Goal: Transaction & Acquisition: Purchase product/service

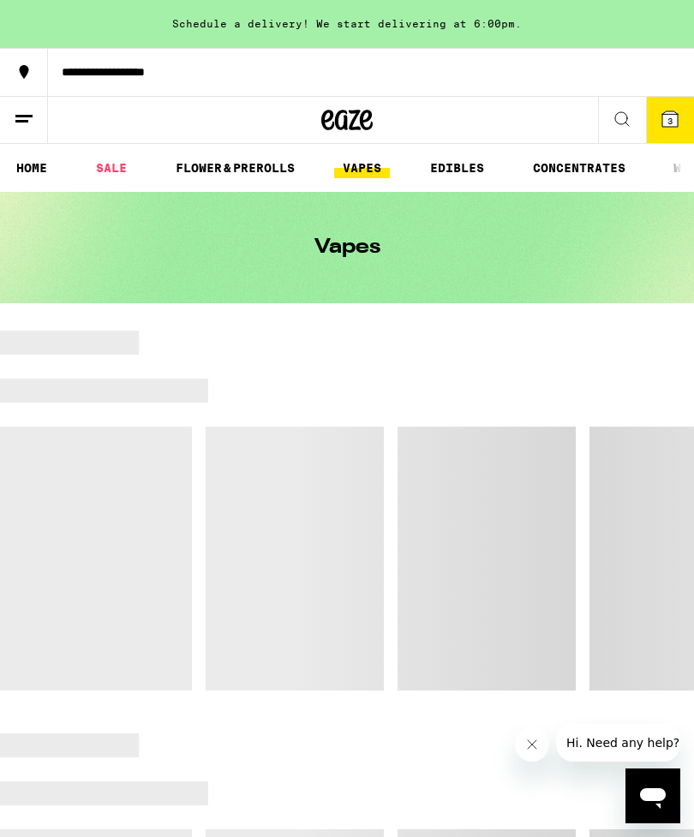
click at [679, 110] on icon at bounding box center [670, 119] width 21 height 21
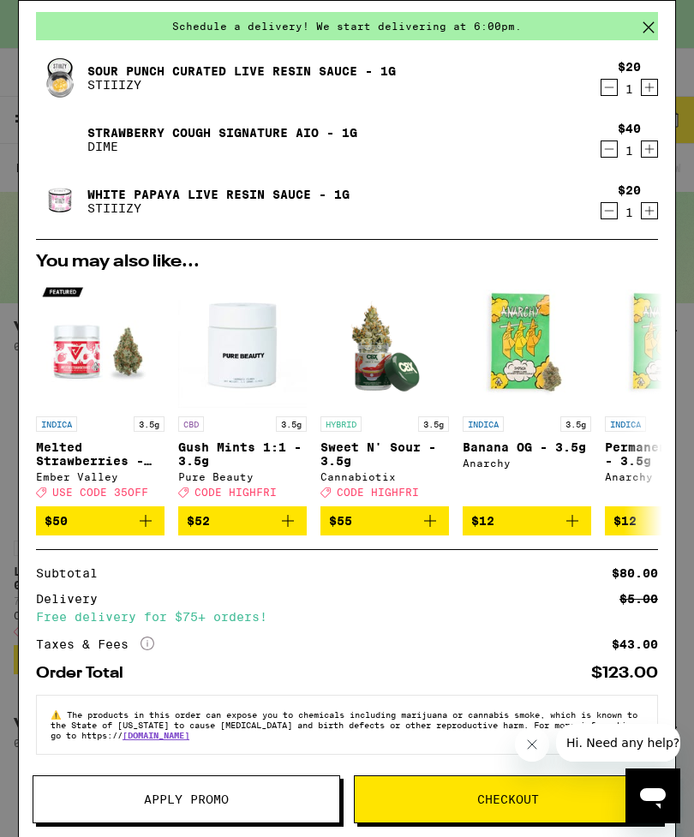
scroll to position [82, 0]
click at [615, 139] on icon "Decrement" at bounding box center [608, 149] width 15 height 21
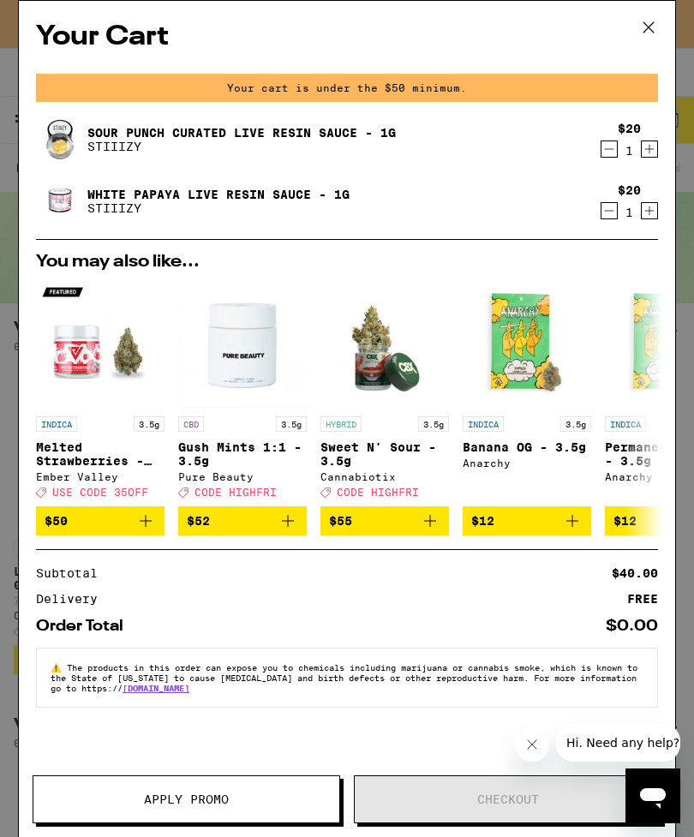
scroll to position [0, 0]
click at [604, 154] on icon "Decrement" at bounding box center [608, 149] width 15 height 21
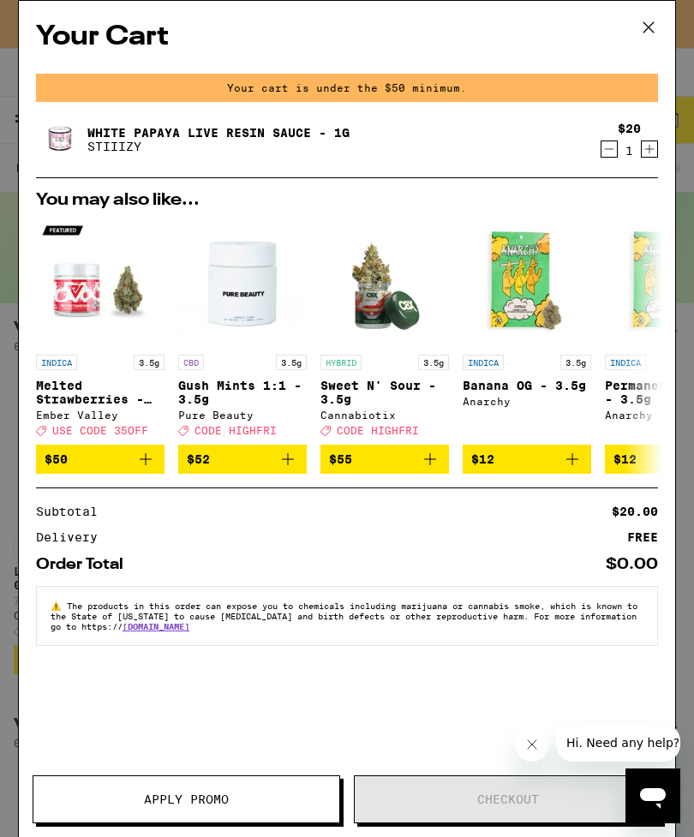
click at [605, 153] on icon "Decrement" at bounding box center [608, 149] width 15 height 21
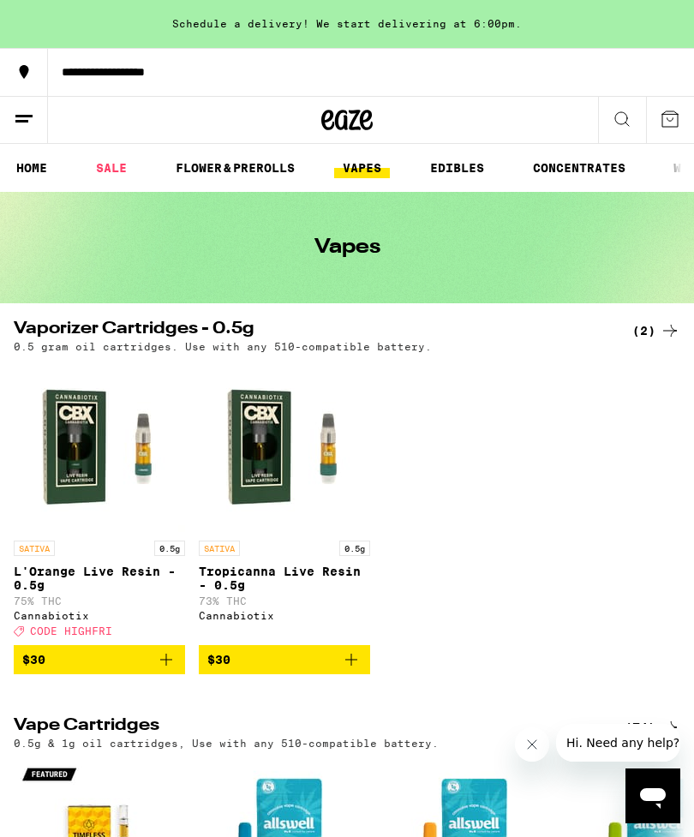
click at [571, 177] on link "CONCENTRATES" at bounding box center [579, 168] width 110 height 21
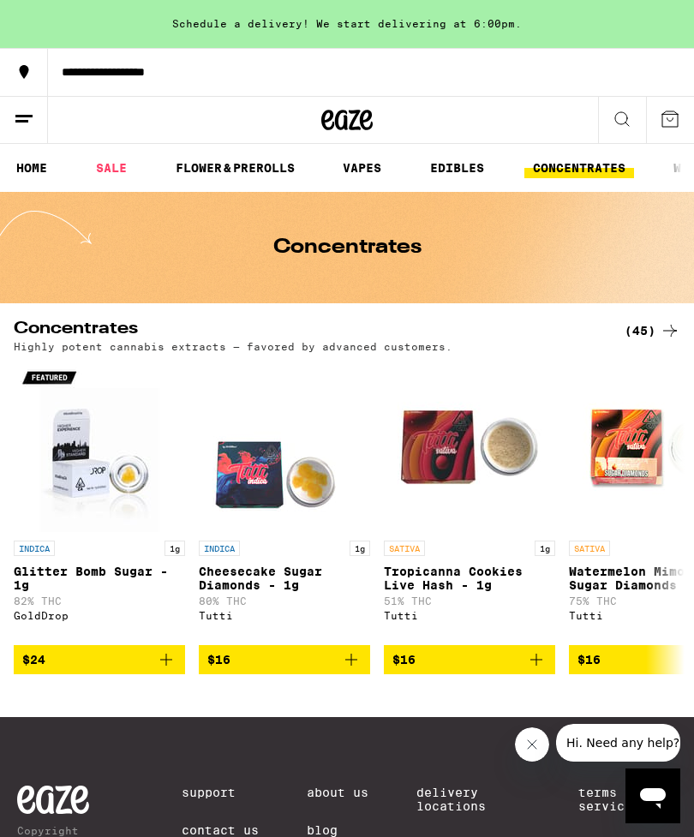
click at [641, 340] on div "(45)" at bounding box center [653, 330] width 56 height 21
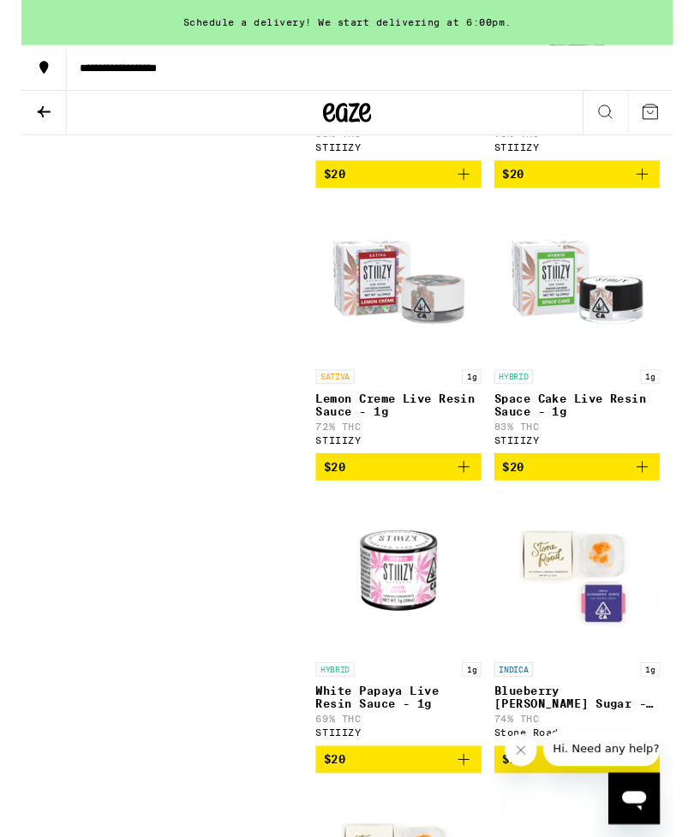
scroll to position [3360, 0]
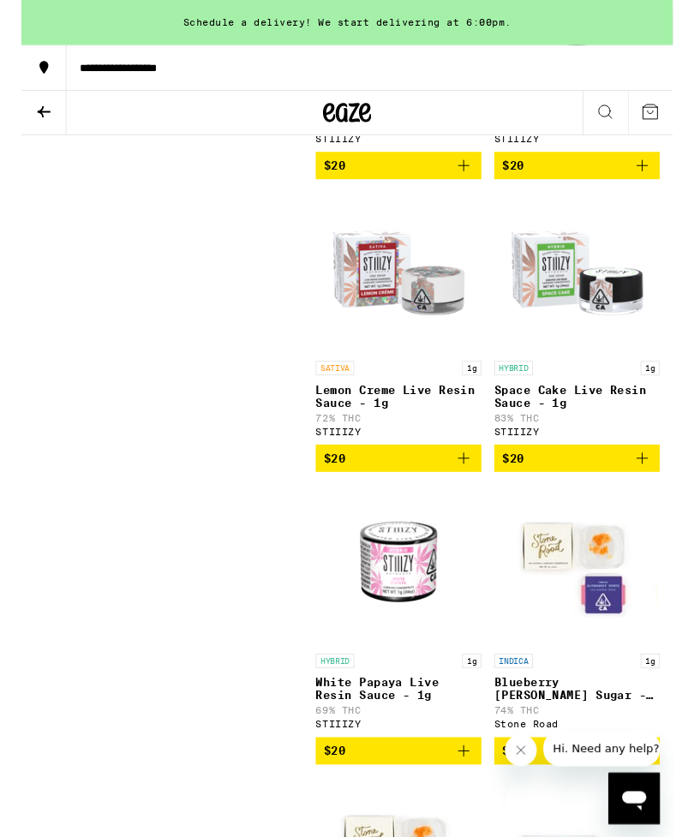
click at [455, 499] on span "$20" at bounding box center [401, 488] width 159 height 21
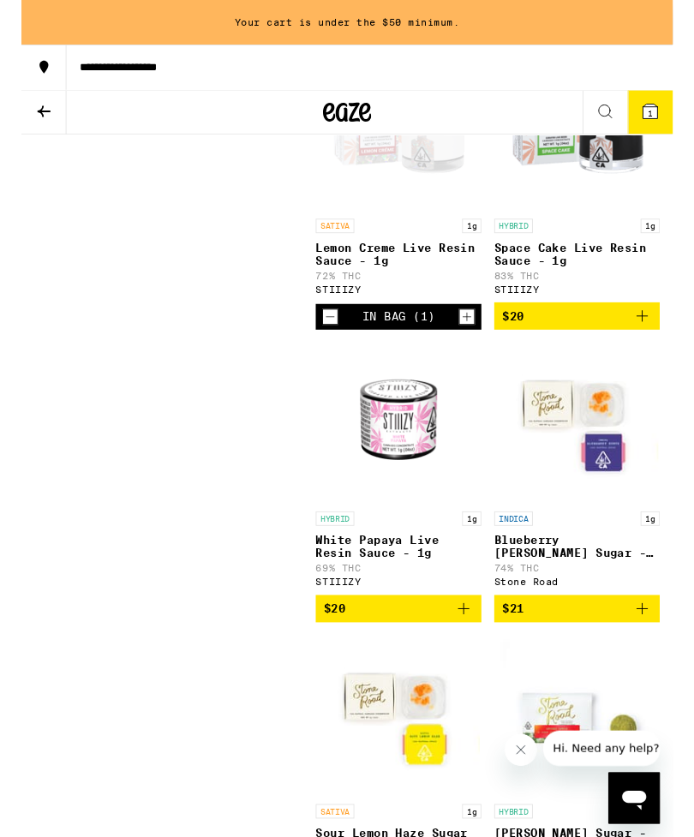
scroll to position [3514, 0]
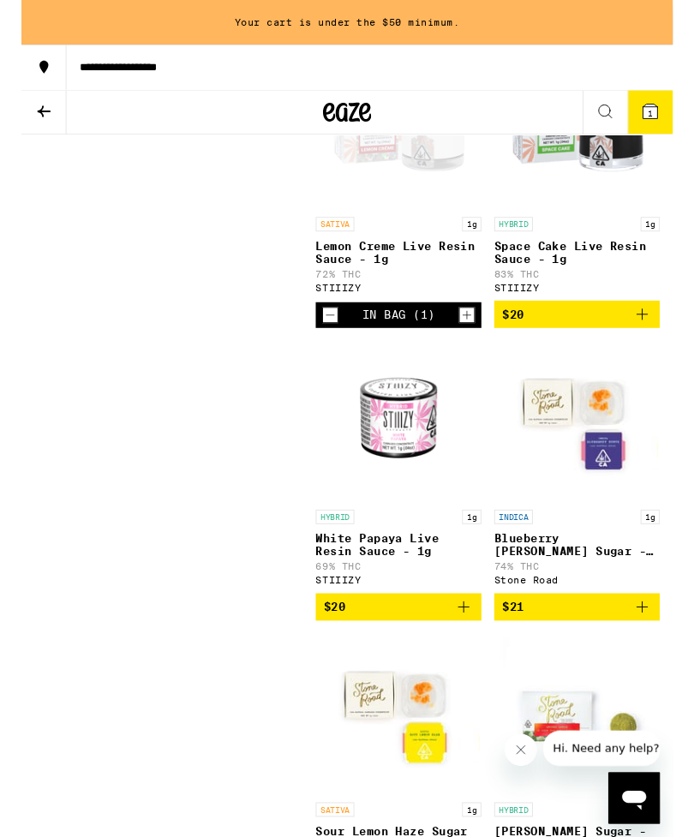
click at [450, 657] on span "$20" at bounding box center [401, 647] width 159 height 21
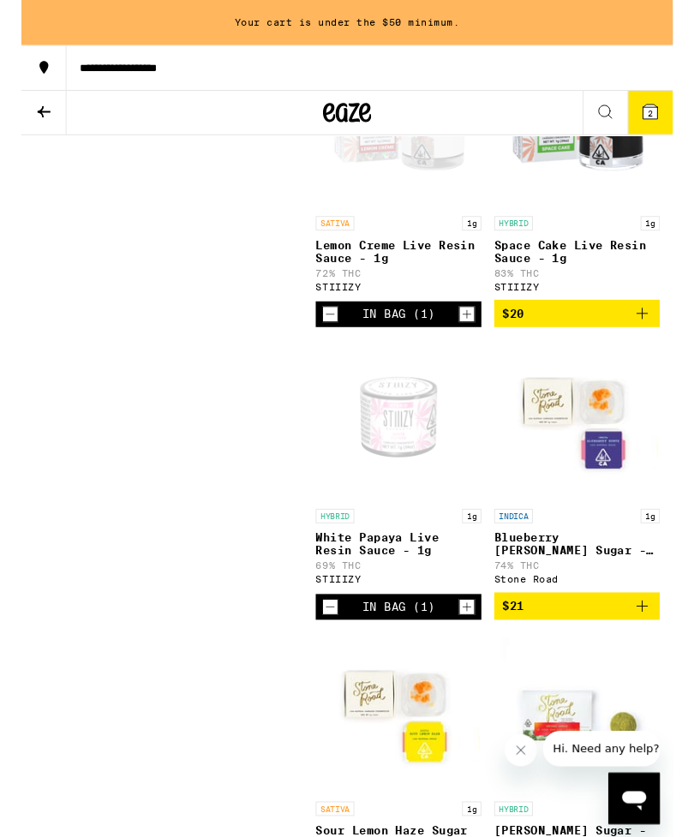
click at [481, 657] on icon "Increment" at bounding box center [474, 647] width 15 height 21
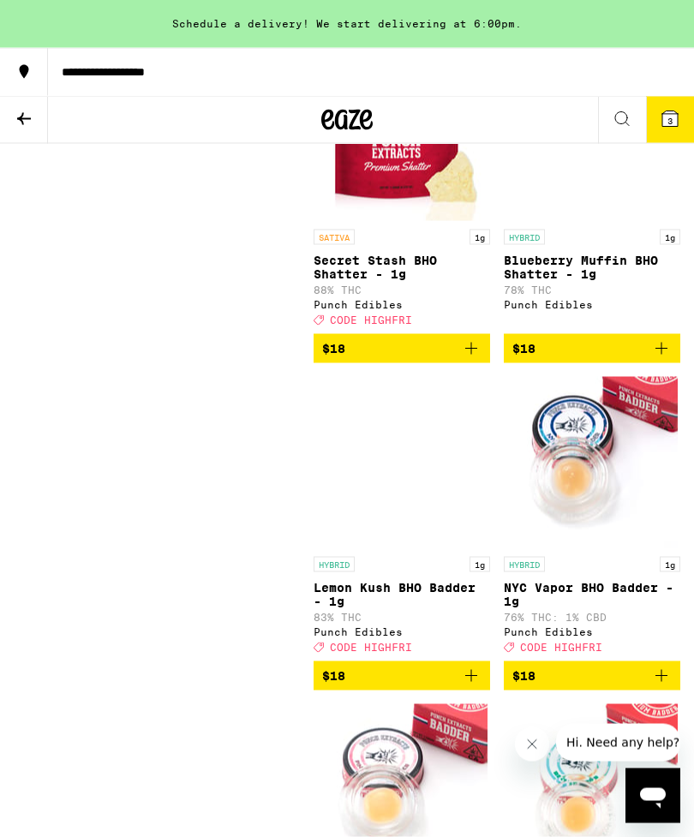
scroll to position [2222, 0]
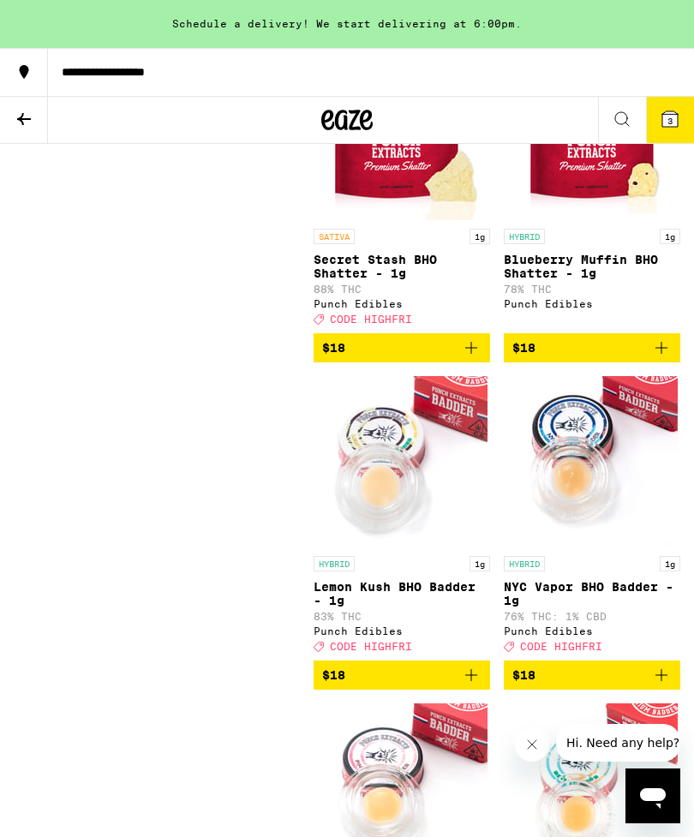
click at [655, 358] on icon "Add to bag" at bounding box center [661, 348] width 21 height 21
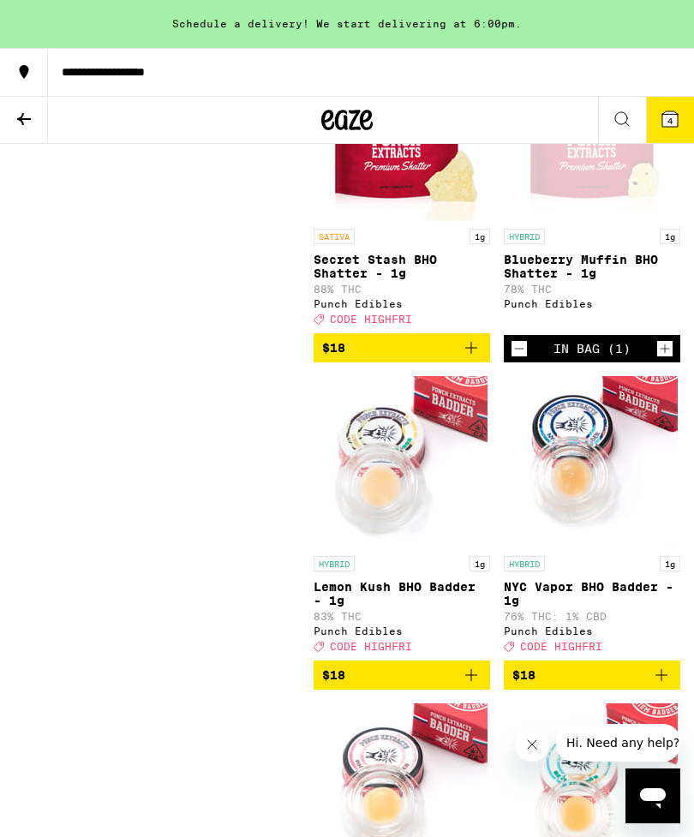
click at [661, 118] on icon at bounding box center [670, 119] width 21 height 21
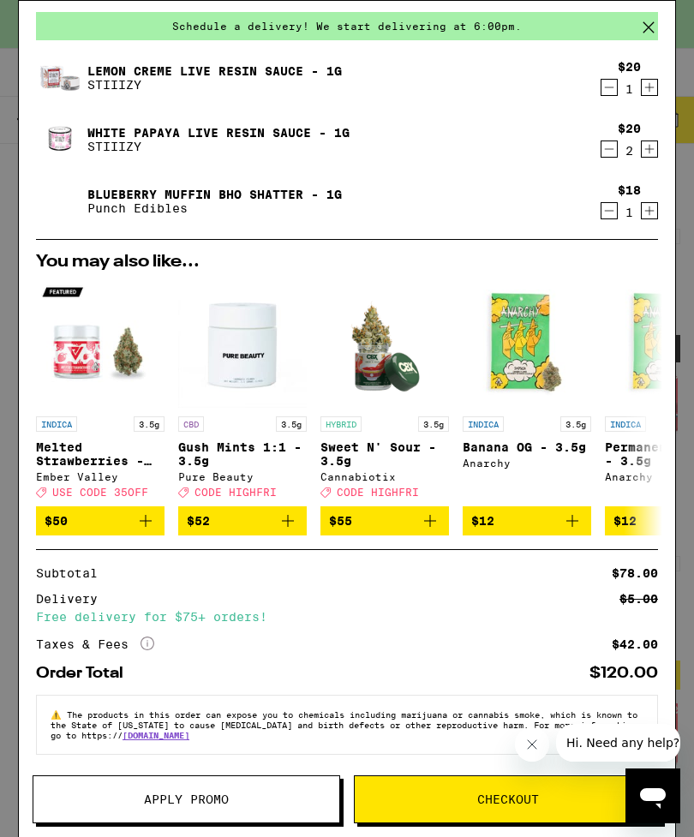
scroll to position [82, 0]
click at [603, 77] on icon "Decrement" at bounding box center [608, 87] width 15 height 21
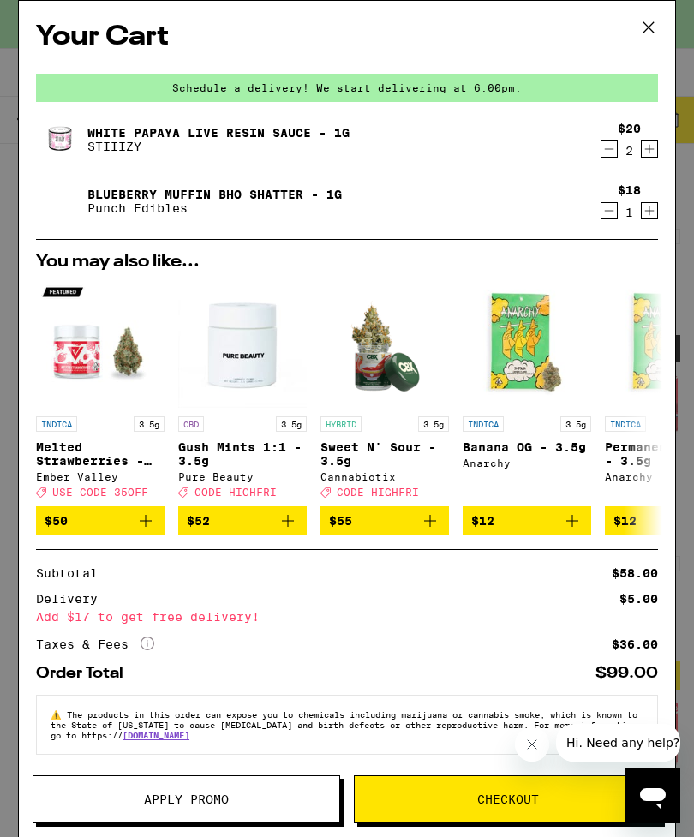
scroll to position [21, 0]
click at [417, 801] on span "Checkout" at bounding box center [508, 799] width 306 height 12
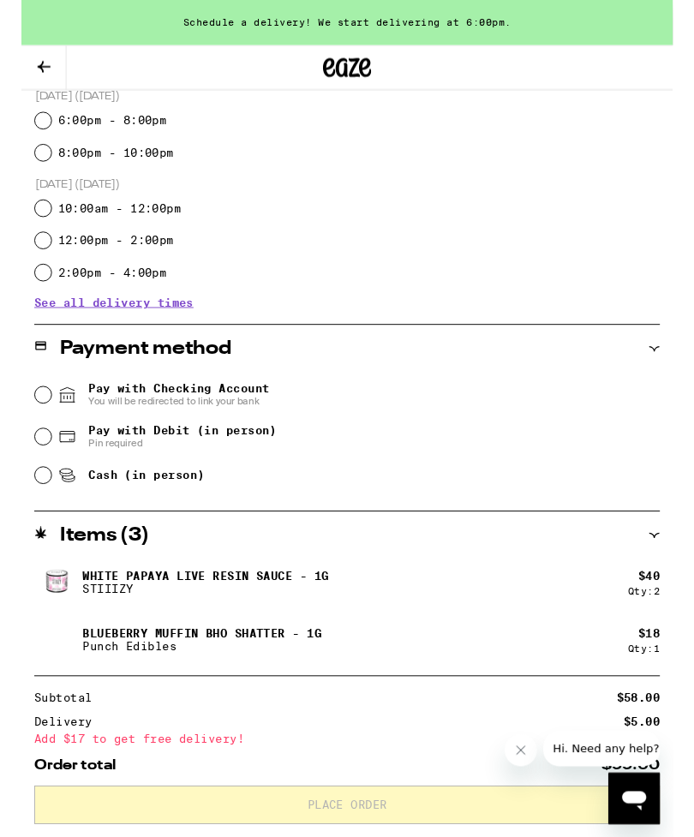
scroll to position [650, 0]
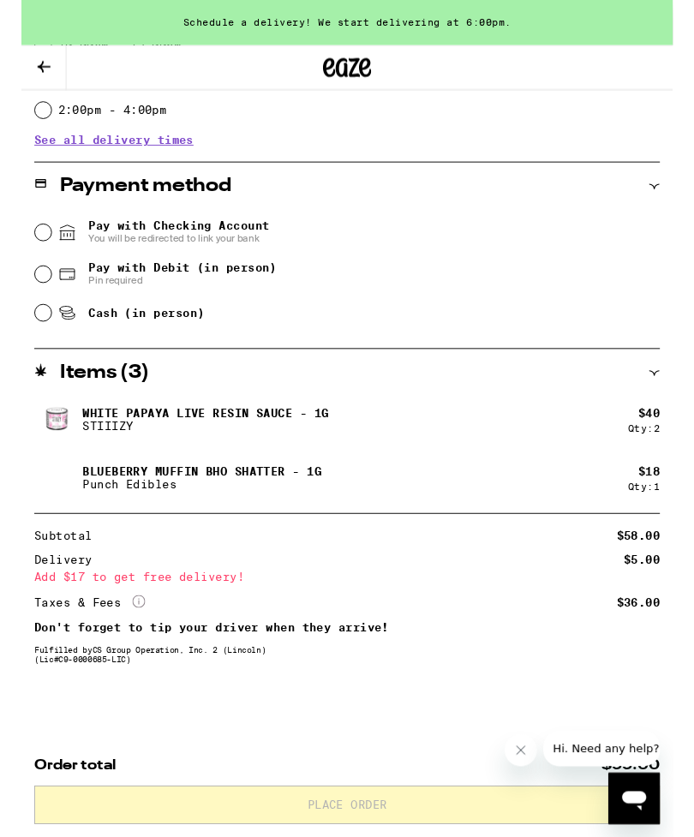
click at [518, 751] on icon "Close message from company" at bounding box center [522, 751] width 14 height 14
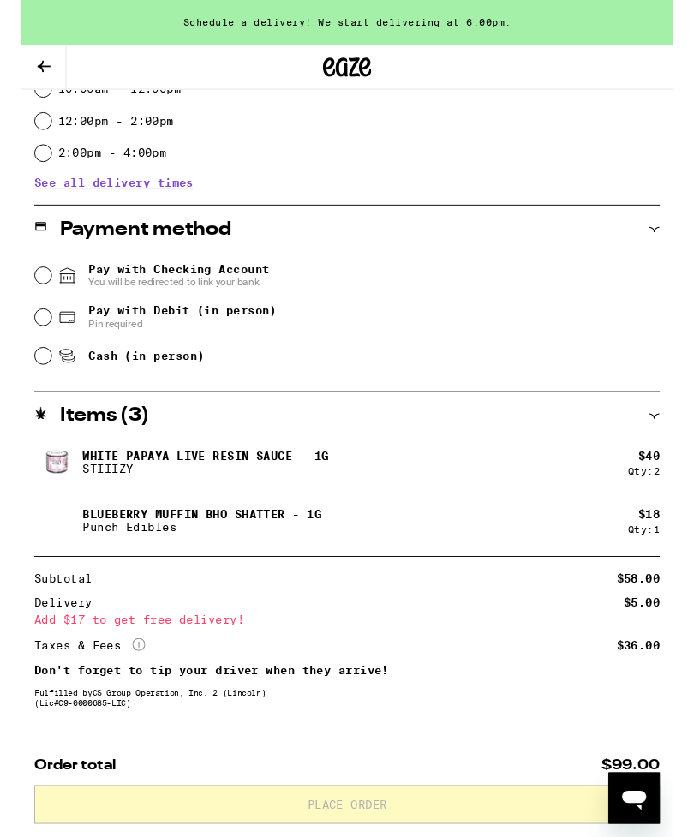
scroll to position [418, 0]
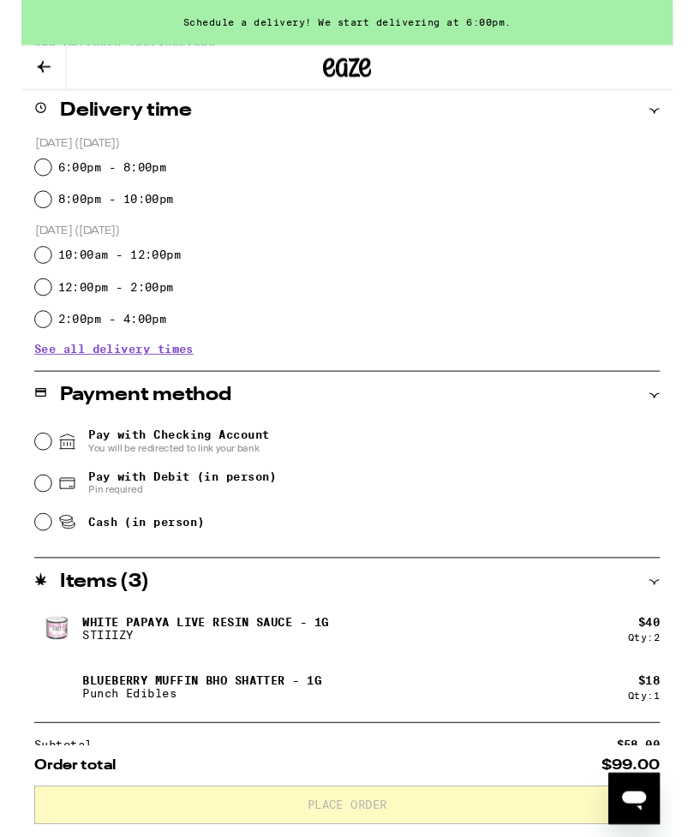
click at [15, 527] on div "Pay with Debit (in person) Pin required" at bounding box center [348, 515] width 666 height 45
click at [22, 516] on input "Pay with Debit (in person) Pin required" at bounding box center [23, 514] width 17 height 17
radio input "true"
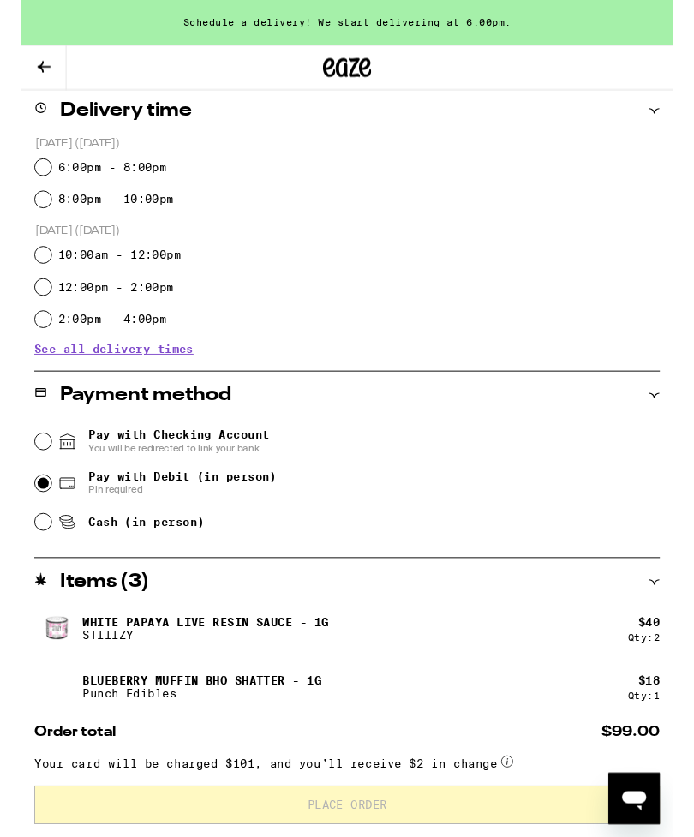
click at [26, 185] on input "6:00pm - 8:00pm" at bounding box center [23, 178] width 17 height 17
radio input "true"
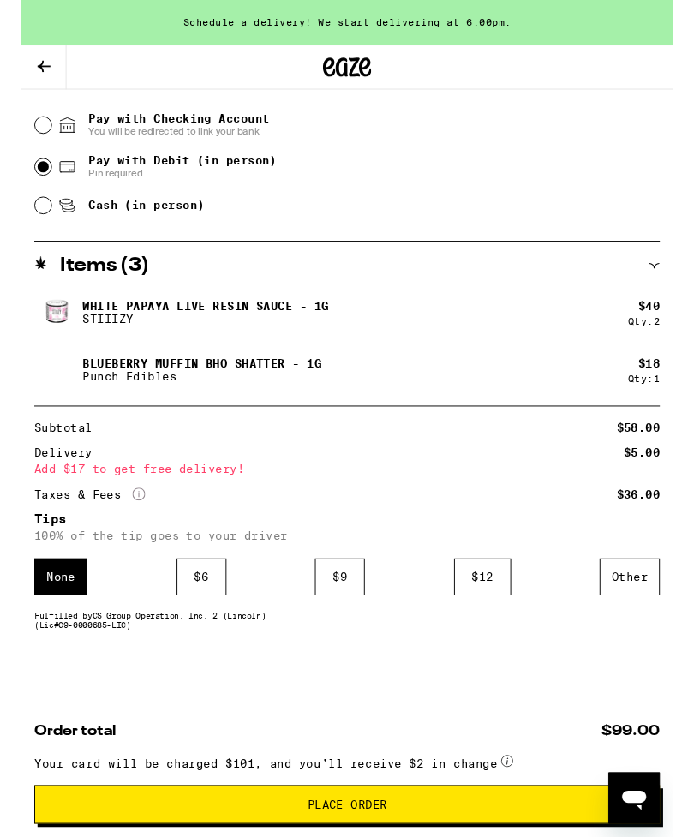
scroll to position [767, 0]
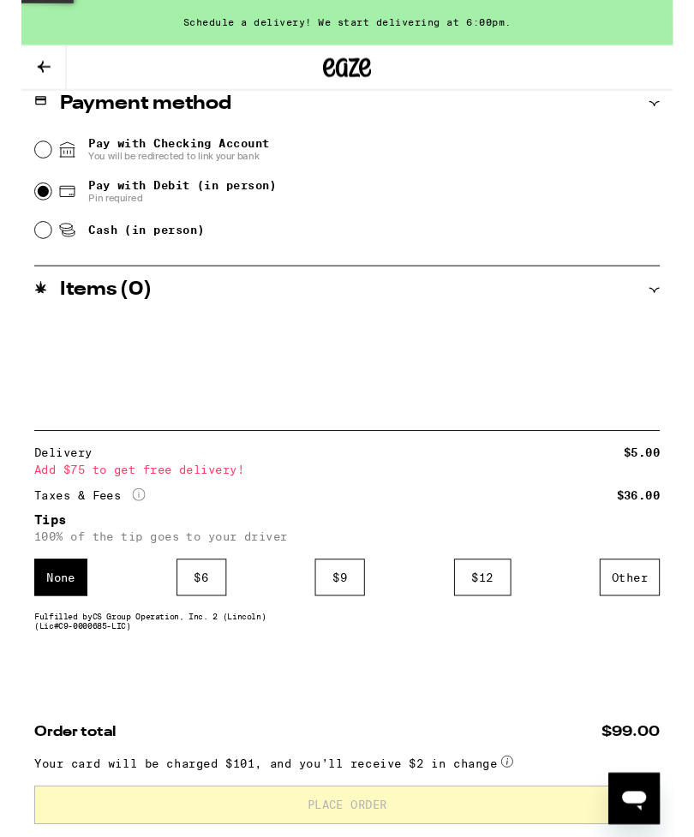
scroll to position [733, 0]
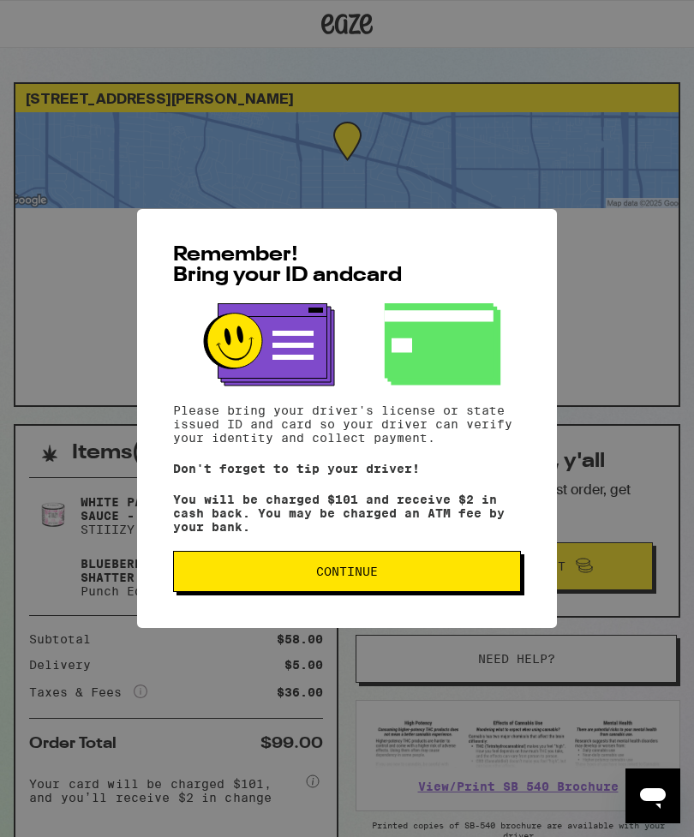
click at [410, 591] on button "Continue" at bounding box center [347, 571] width 348 height 41
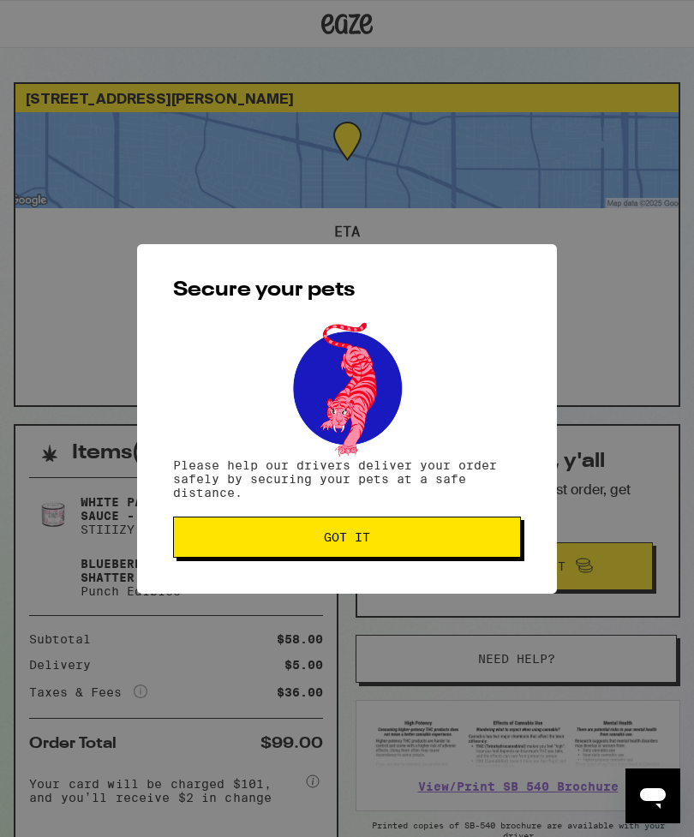
click at [465, 539] on span "Got it" at bounding box center [347, 537] width 319 height 12
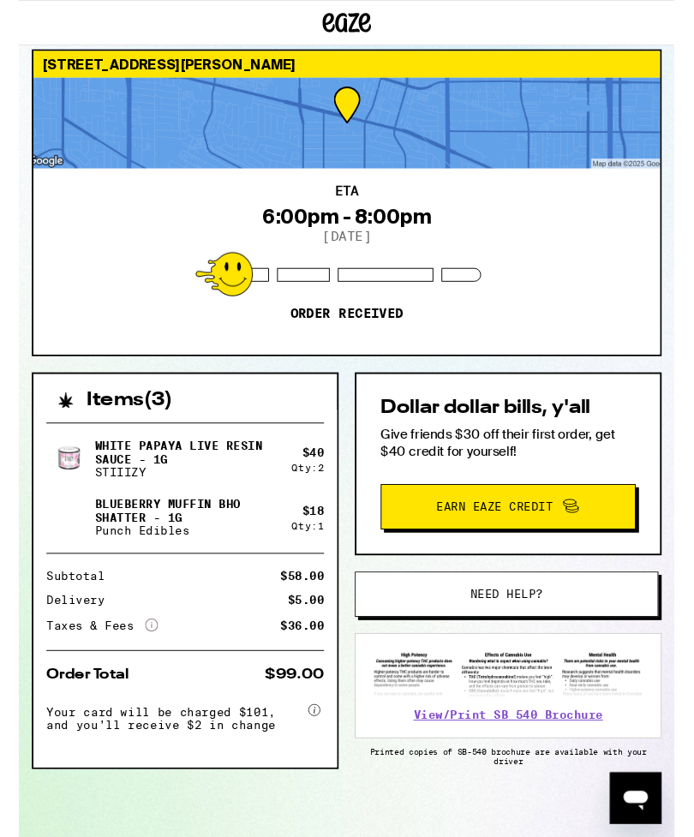
scroll to position [43, 0]
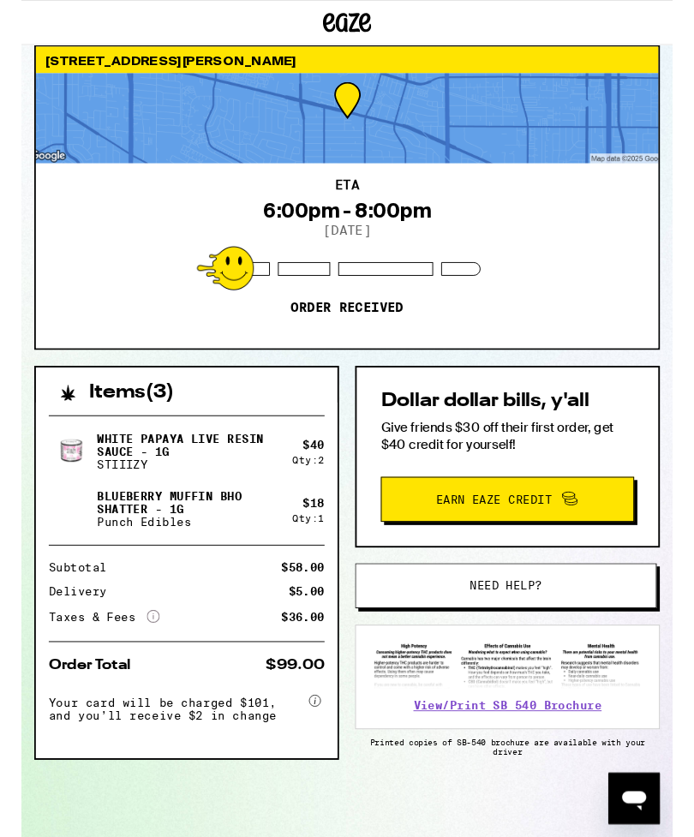
click at [344, 119] on div at bounding box center [346, 126] width 663 height 96
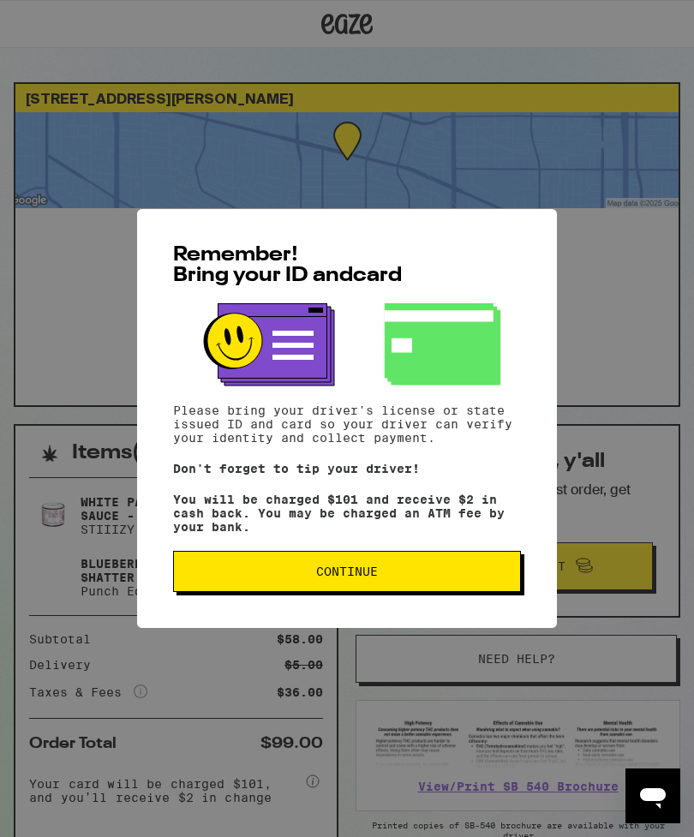
click at [314, 577] on span "Continue" at bounding box center [347, 571] width 319 height 12
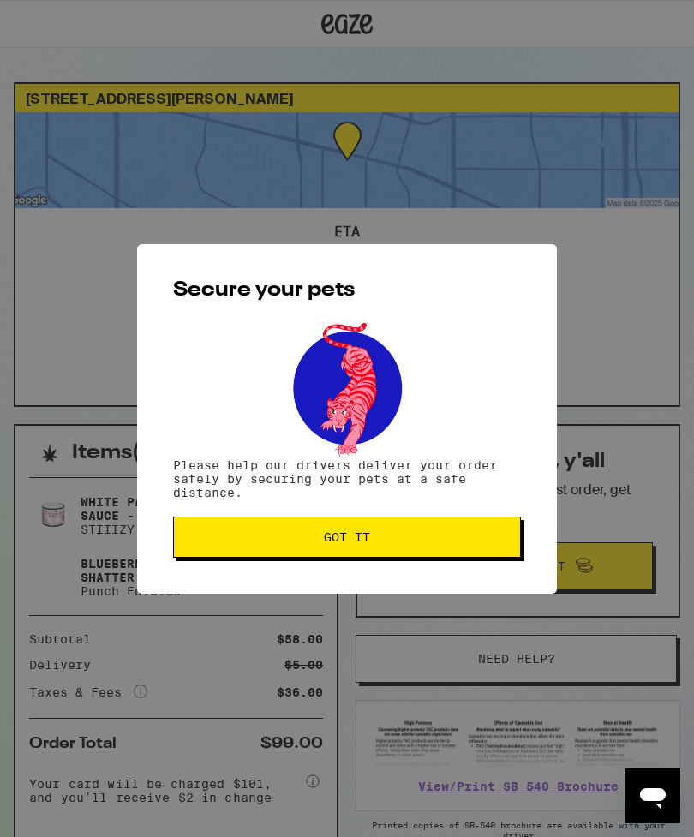
click at [272, 550] on button "Got it" at bounding box center [347, 537] width 348 height 41
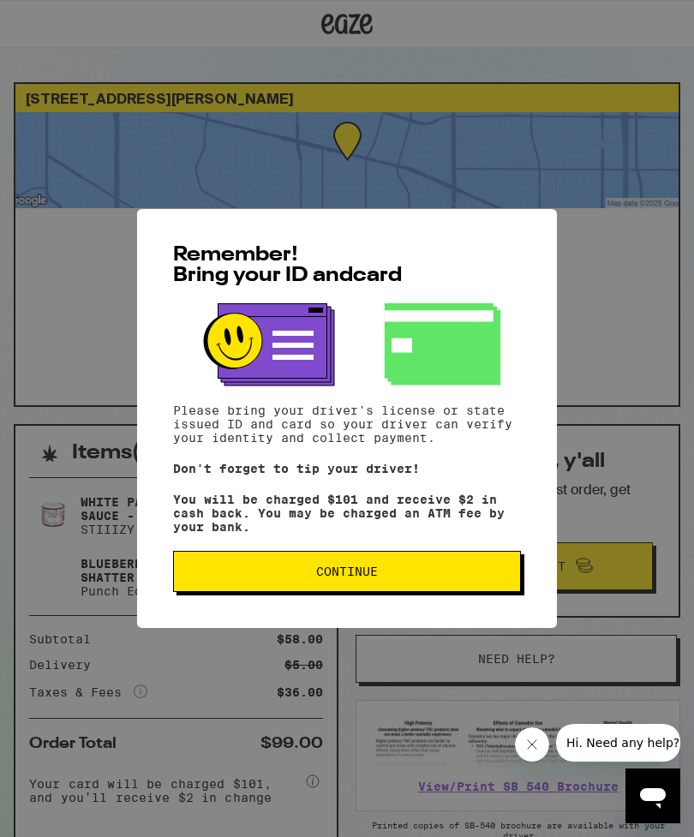
click at [532, 739] on icon "Close message from company" at bounding box center [532, 745] width 14 height 14
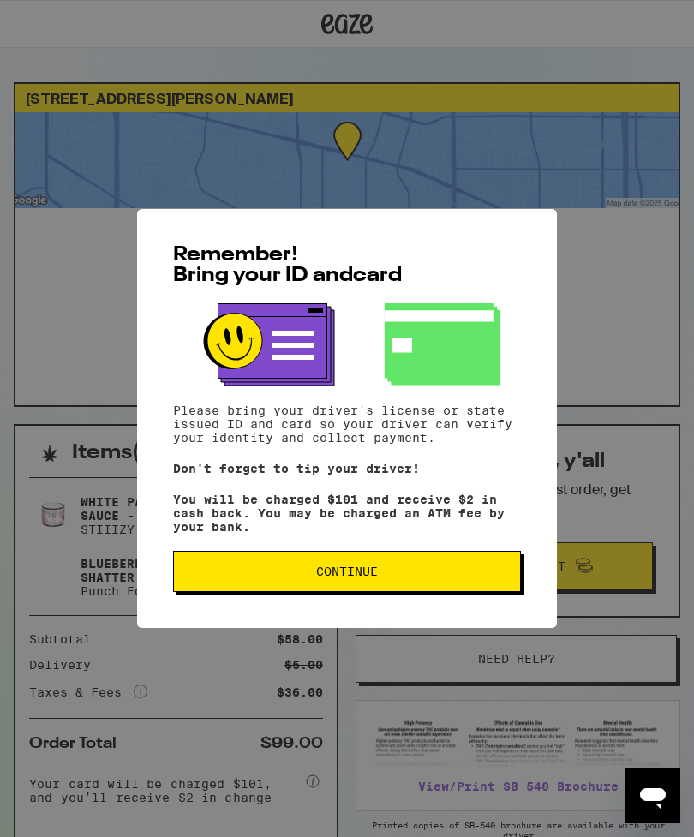
click at [462, 588] on button "Continue" at bounding box center [347, 571] width 348 height 41
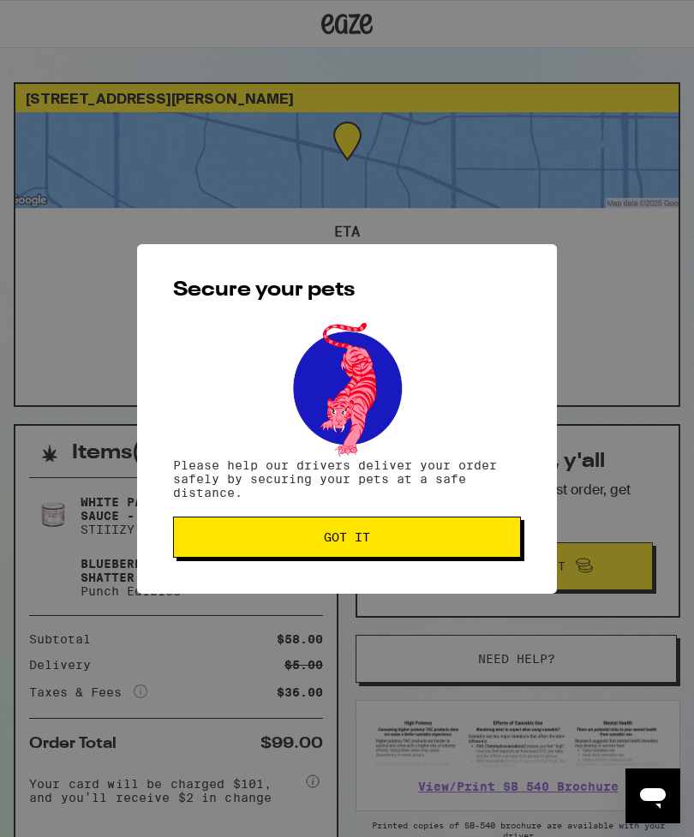
click at [509, 534] on button "Got it" at bounding box center [347, 537] width 348 height 41
